Goal: Task Accomplishment & Management: Complete application form

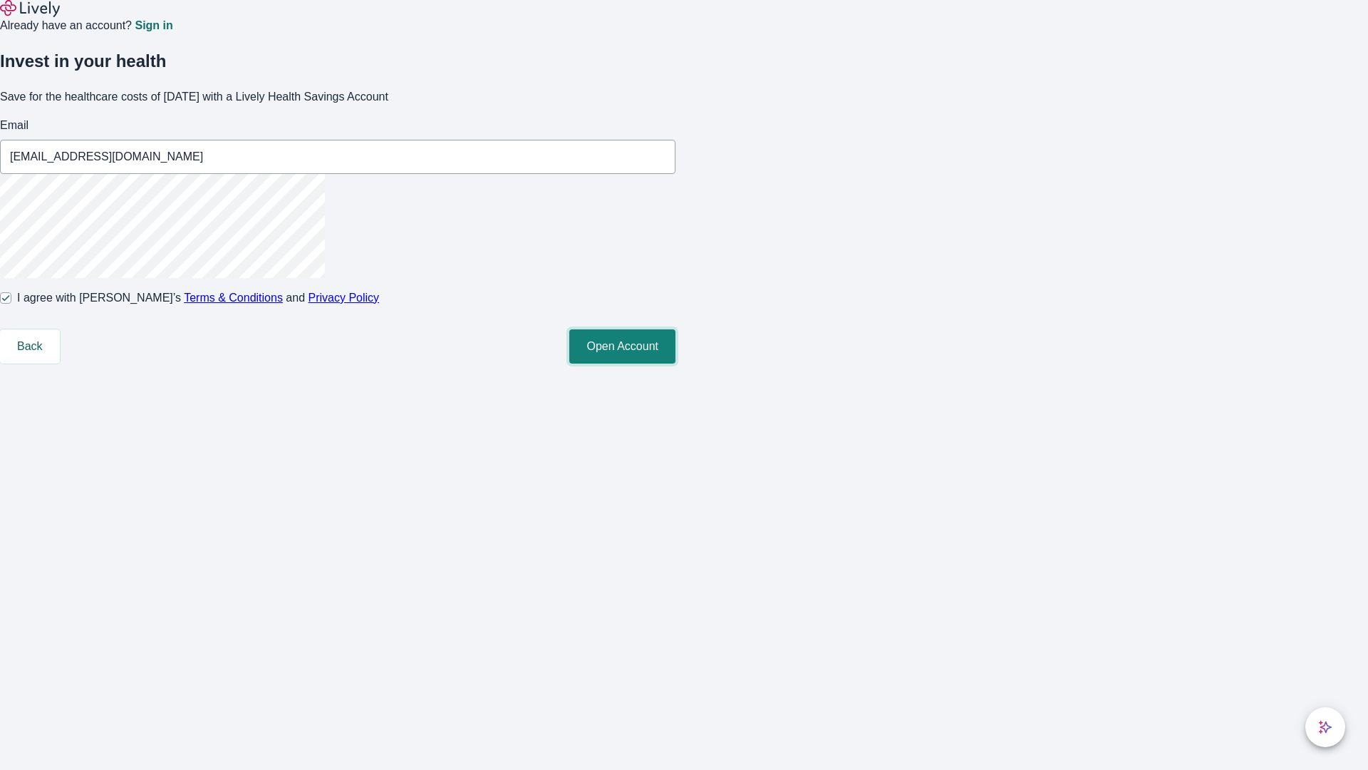
click at [676, 363] on button "Open Account" at bounding box center [622, 346] width 106 height 34
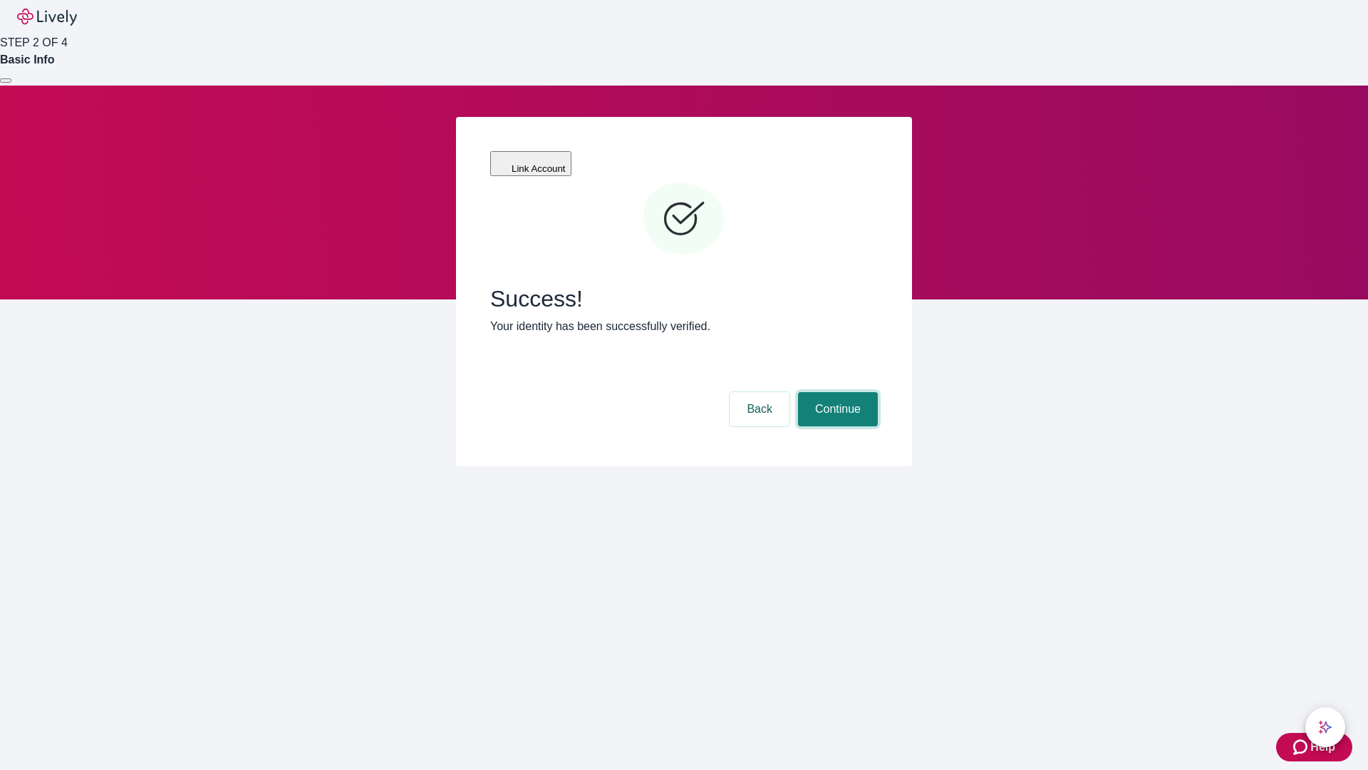
click at [836, 392] on button "Continue" at bounding box center [838, 409] width 80 height 34
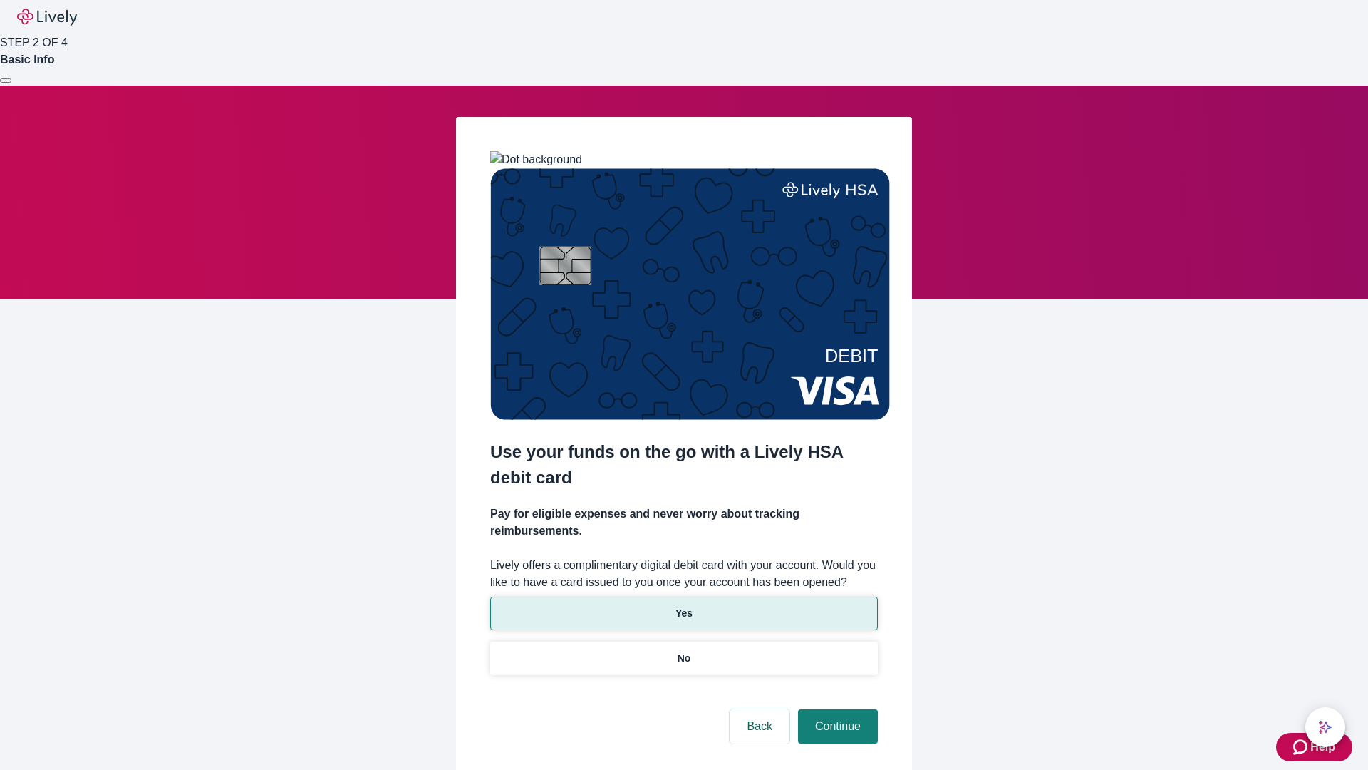
click at [683, 606] on p "Yes" at bounding box center [684, 613] width 17 height 15
click at [836, 709] on button "Continue" at bounding box center [838, 726] width 80 height 34
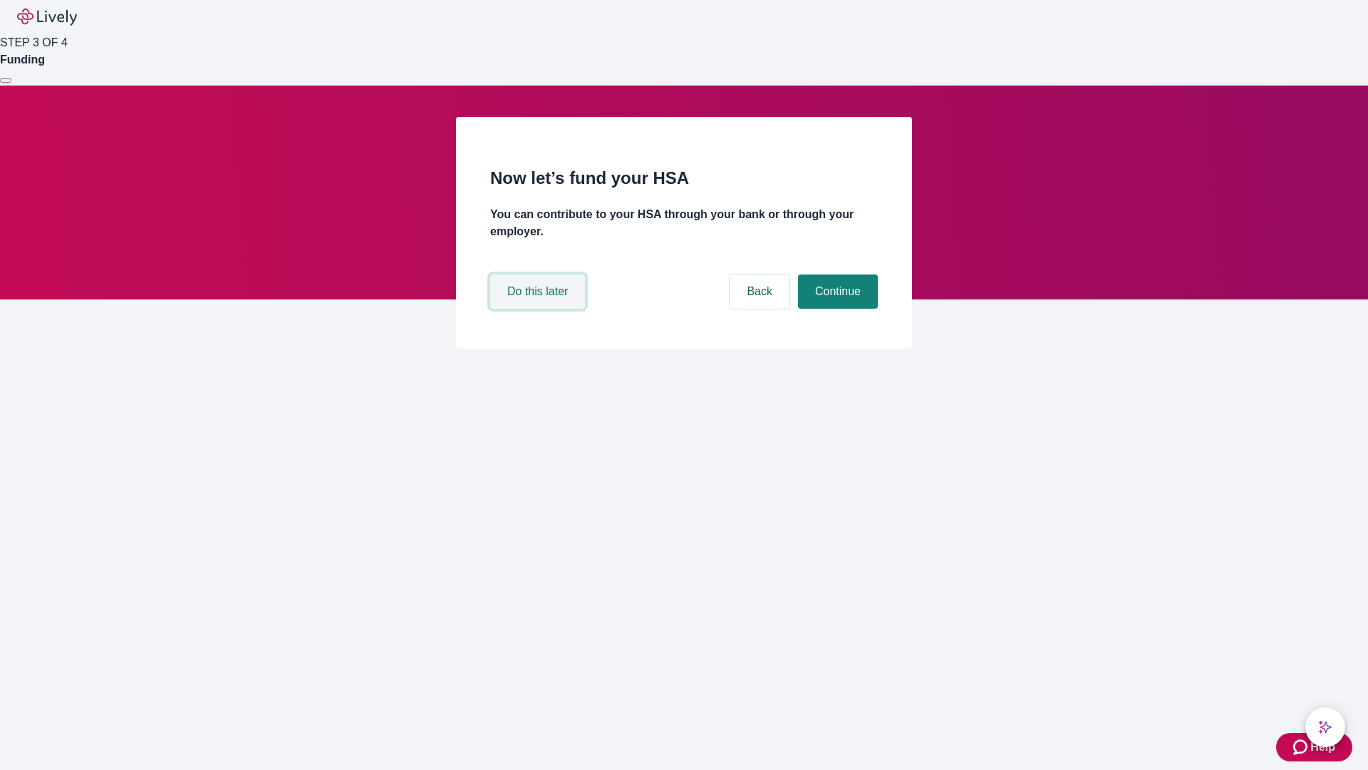
click at [540, 309] on button "Do this later" at bounding box center [537, 291] width 95 height 34
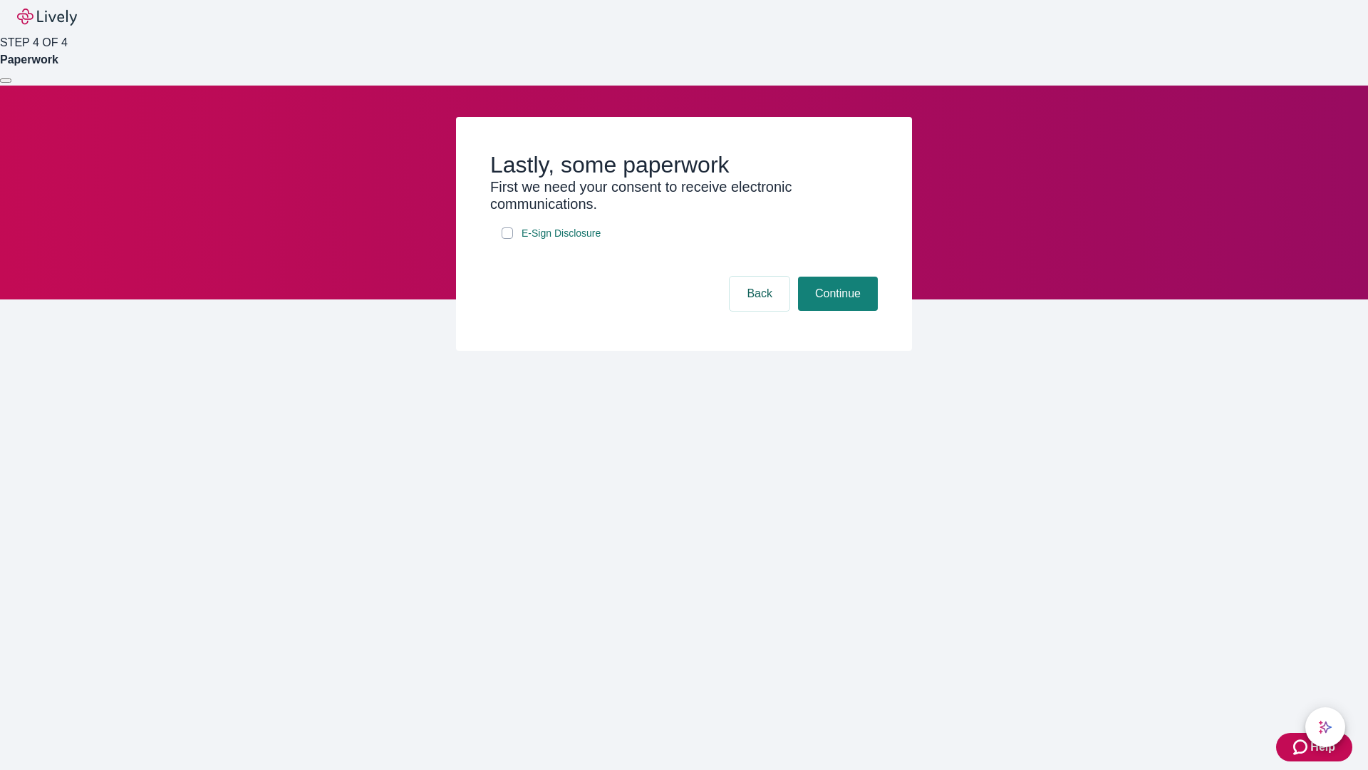
click at [507, 239] on input "E-Sign Disclosure" at bounding box center [507, 232] width 11 height 11
checkbox input "true"
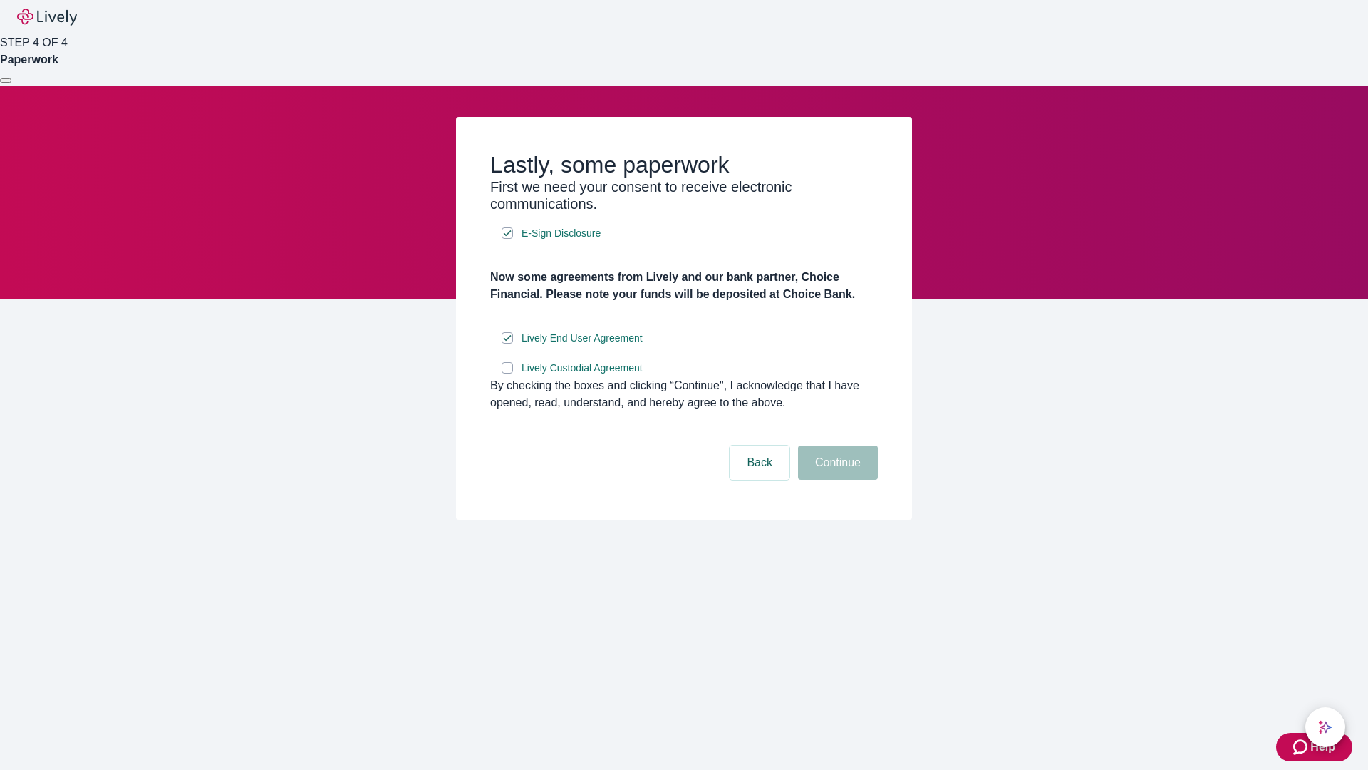
click at [507, 373] on input "Lively Custodial Agreement" at bounding box center [507, 367] width 11 height 11
checkbox input "true"
click at [836, 480] on button "Continue" at bounding box center [838, 462] width 80 height 34
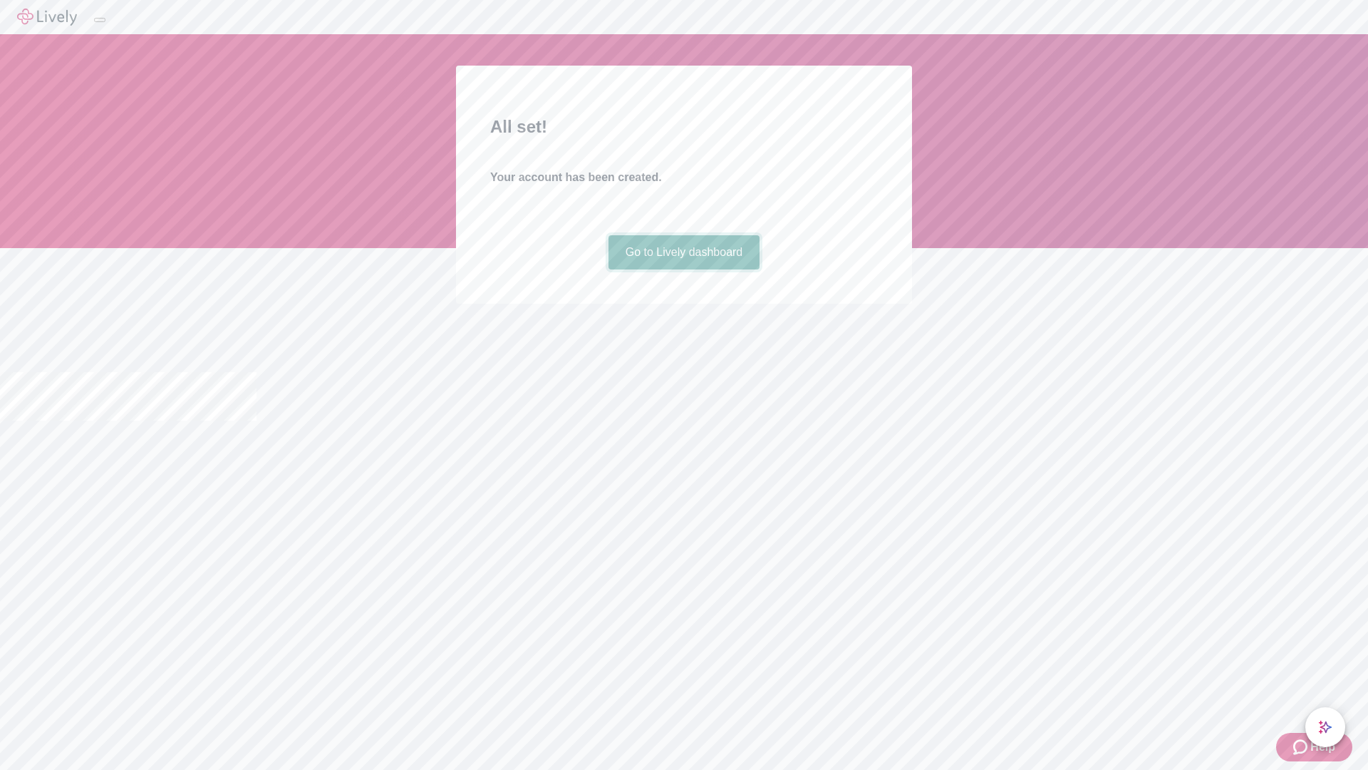
click at [683, 269] on link "Go to Lively dashboard" at bounding box center [685, 252] width 152 height 34
